Goal: Transaction & Acquisition: Obtain resource

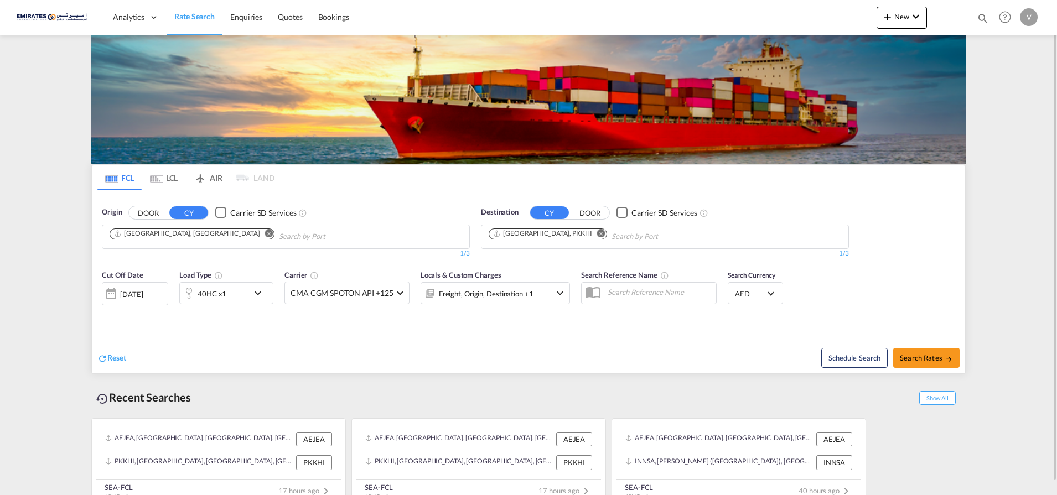
drag, startPoint x: 556, startPoint y: 231, endPoint x: 546, endPoint y: 237, distance: 11.7
click at [597, 231] on md-icon "Remove" at bounding box center [601, 233] width 8 height 8
click at [502, 235] on body "Analytics Dashboard Rate Search Enquiries Quotes Bookings" at bounding box center [528, 247] width 1057 height 495
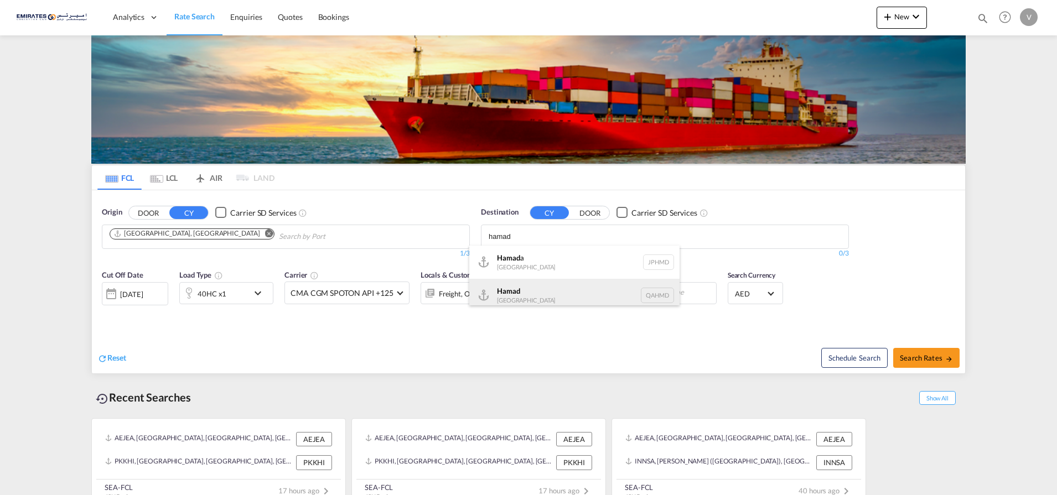
type input "hamad"
click at [510, 292] on div "Hamad [GEOGRAPHIC_DATA] QAHMD" at bounding box center [574, 295] width 210 height 33
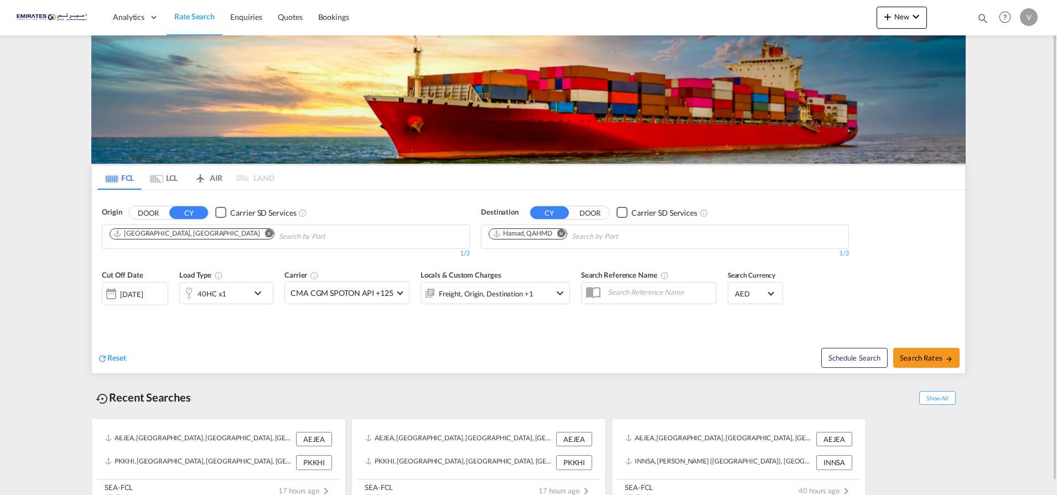
click at [138, 288] on div "[DATE]" at bounding box center [135, 293] width 66 height 23
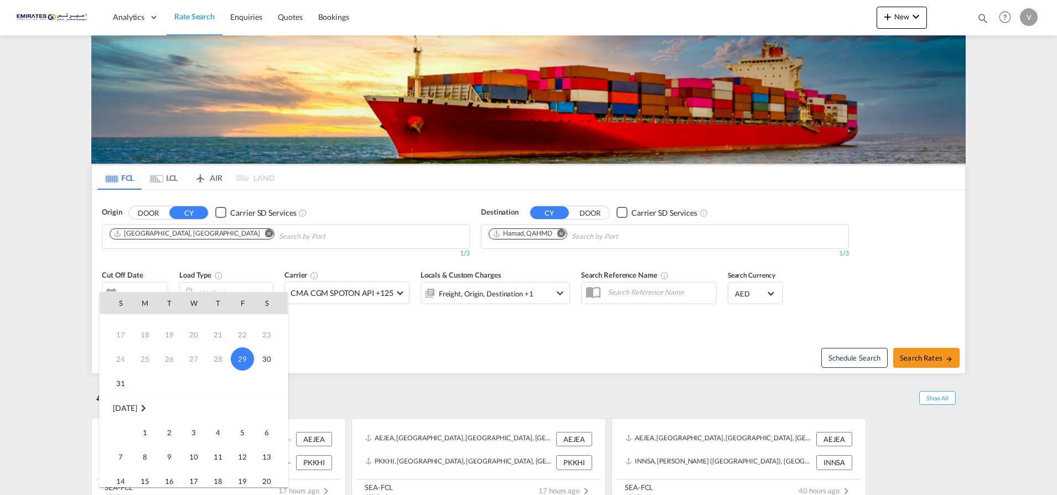
scroll to position [138, 0]
click at [144, 358] on span "1" at bounding box center [145, 360] width 22 height 22
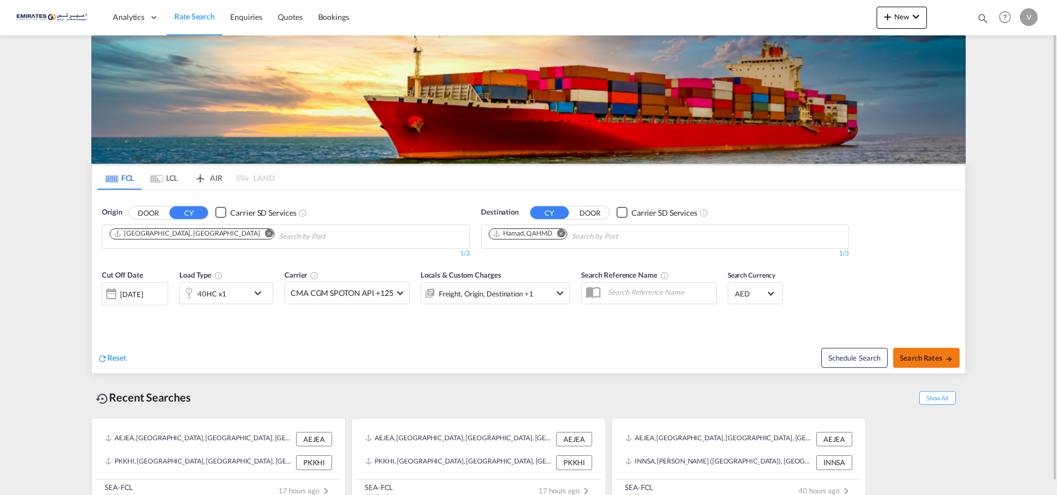
click at [916, 357] on span "Search Rates" at bounding box center [926, 358] width 53 height 9
type input "AEJEA to QAHMD / [DATE]"
